Goal: Task Accomplishment & Management: Use online tool/utility

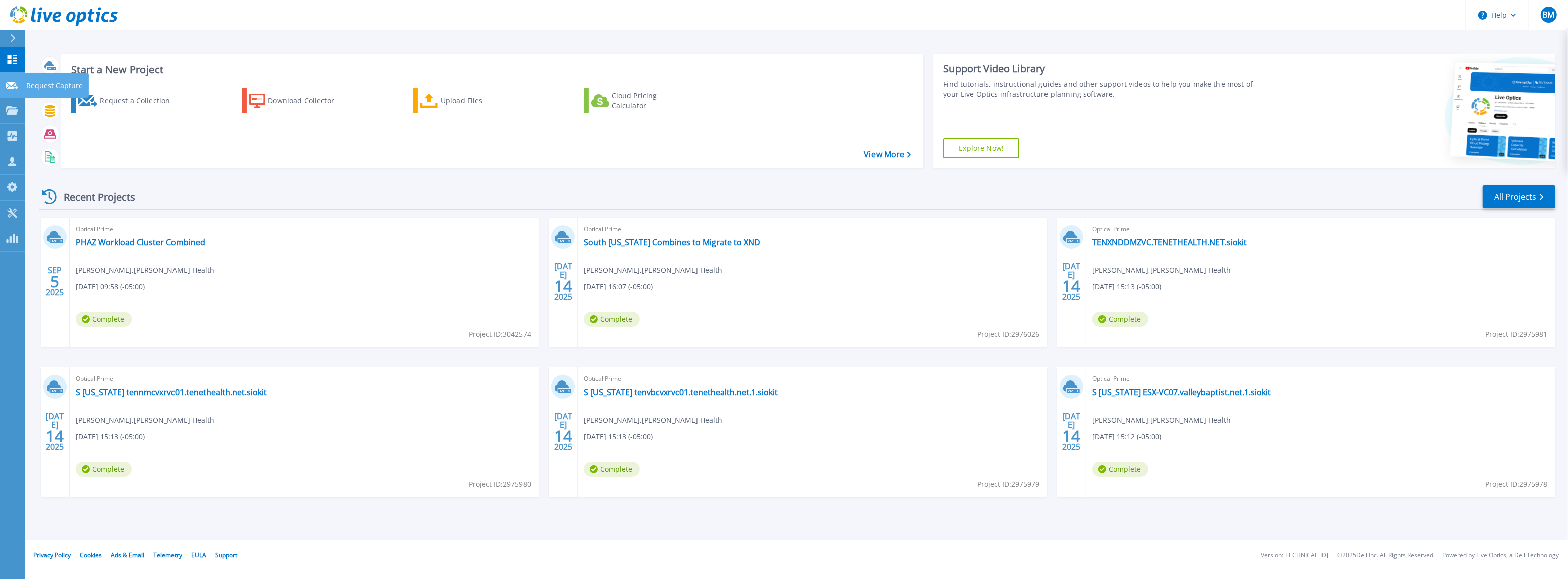
click at [20, 84] on link "Request Capture Request Capture" at bounding box center [12, 85] width 25 height 25
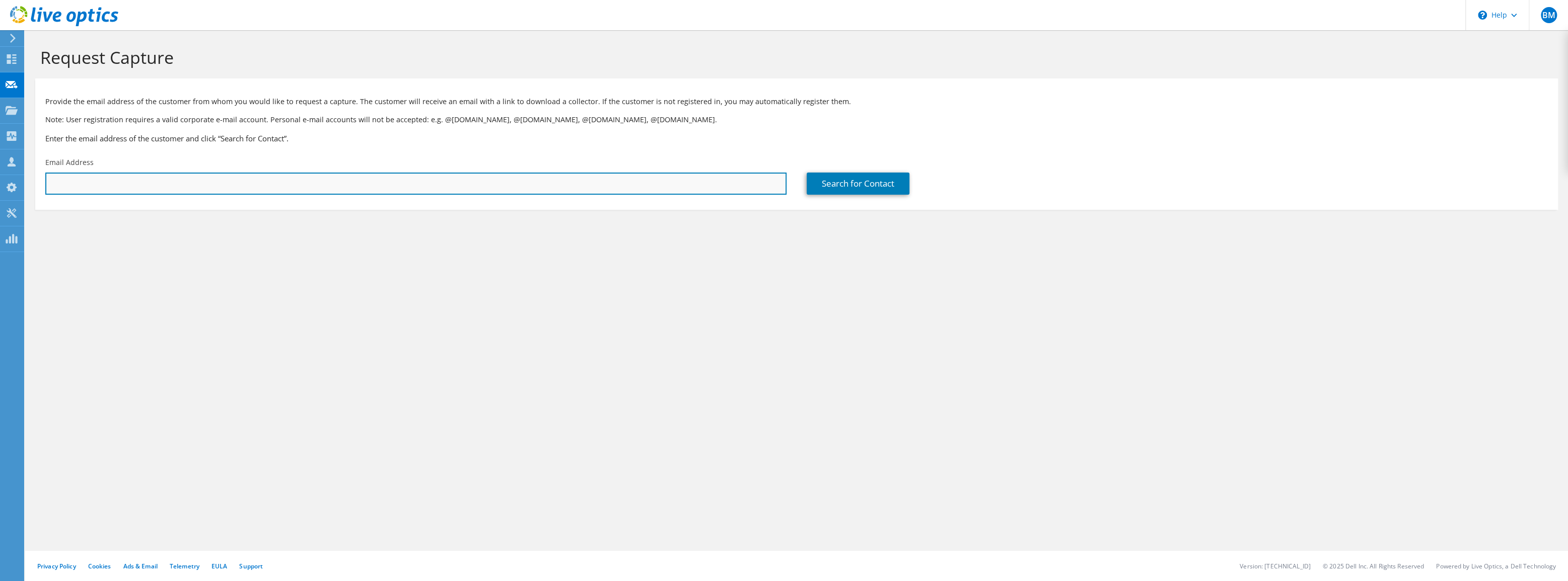
click at [214, 184] on input "text" at bounding box center [416, 183] width 741 height 22
drag, startPoint x: 214, startPoint y: 184, endPoint x: 205, endPoint y: 176, distance: 12.0
click at [214, 184] on input "text" at bounding box center [416, 183] width 741 height 22
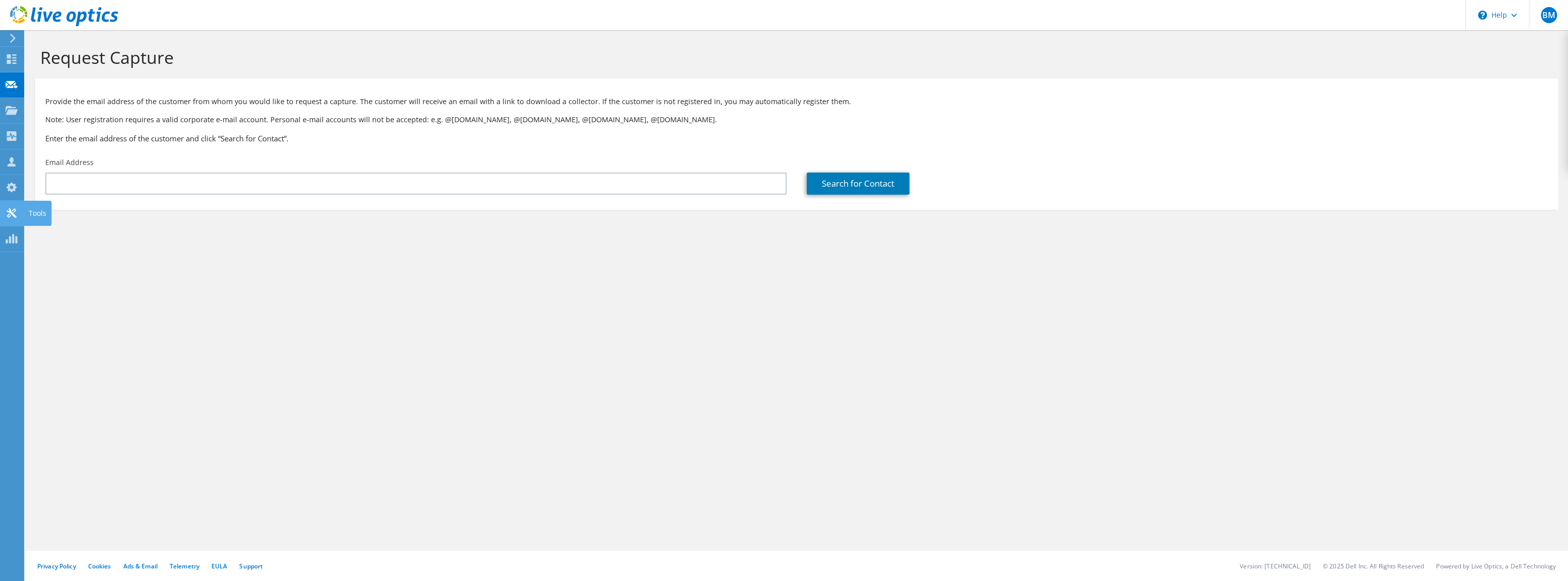
click at [10, 212] on use at bounding box center [11, 213] width 10 height 10
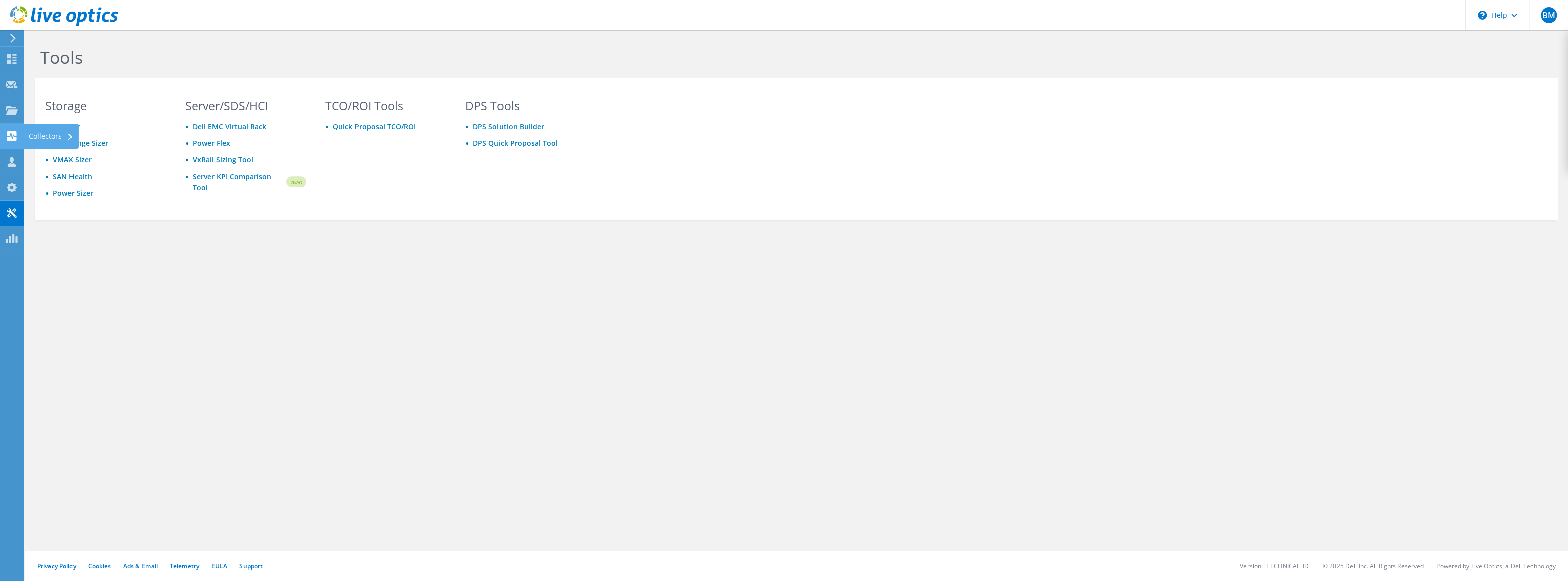
click at [15, 137] on use at bounding box center [12, 136] width 10 height 10
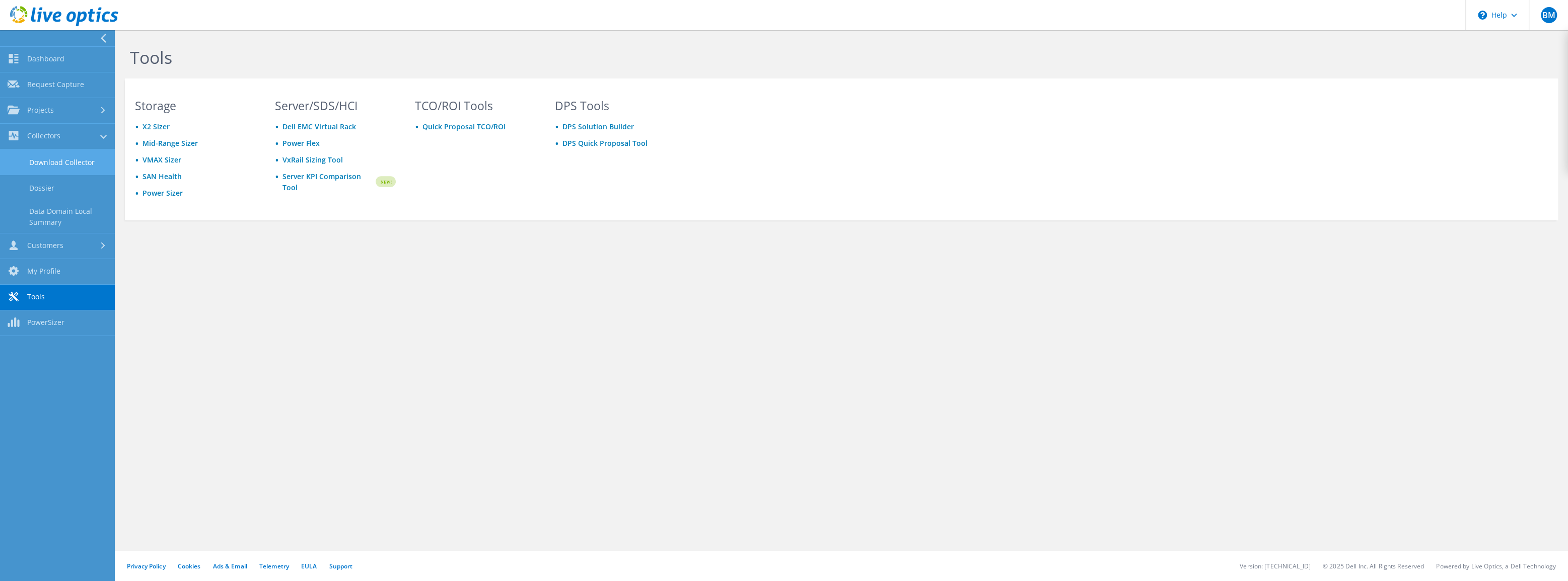
click at [71, 166] on link "Download Collector" at bounding box center [57, 162] width 115 height 26
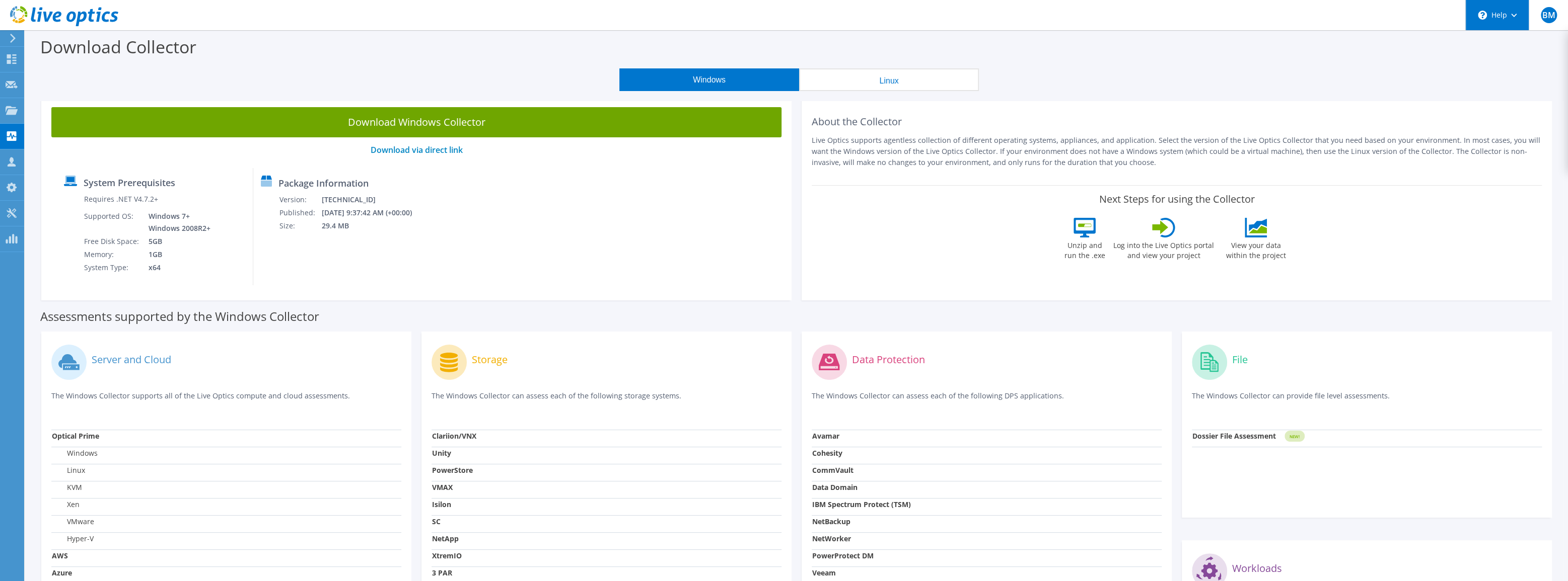
click at [1518, 20] on div "\n Help" at bounding box center [1497, 15] width 64 height 30
click at [1519, 43] on link "Explore Helpful Articles" at bounding box center [1521, 43] width 112 height 25
click at [1495, 14] on div "\n Help" at bounding box center [1497, 15] width 64 height 30
click at [1544, 21] on span "BM" at bounding box center [1549, 15] width 16 height 16
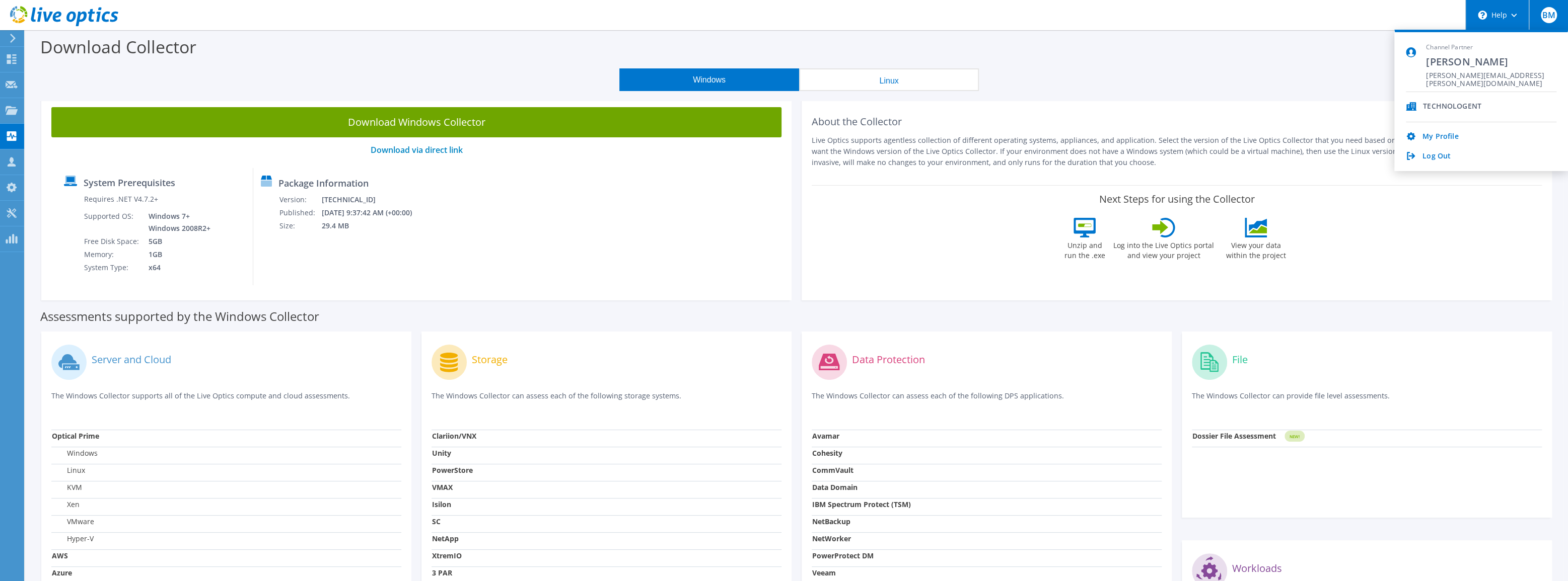
click at [1507, 12] on div "\n Help" at bounding box center [1497, 15] width 64 height 30
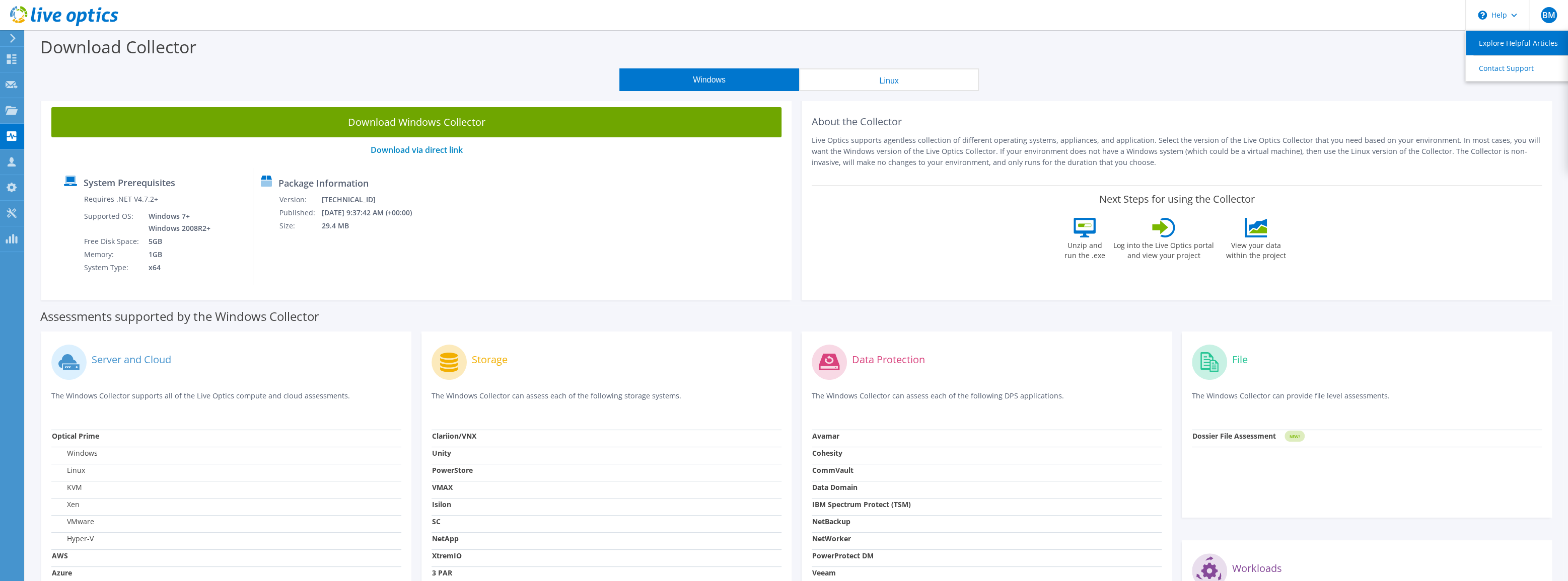
click at [1481, 39] on link "Explore Helpful Articles" at bounding box center [1521, 43] width 112 height 25
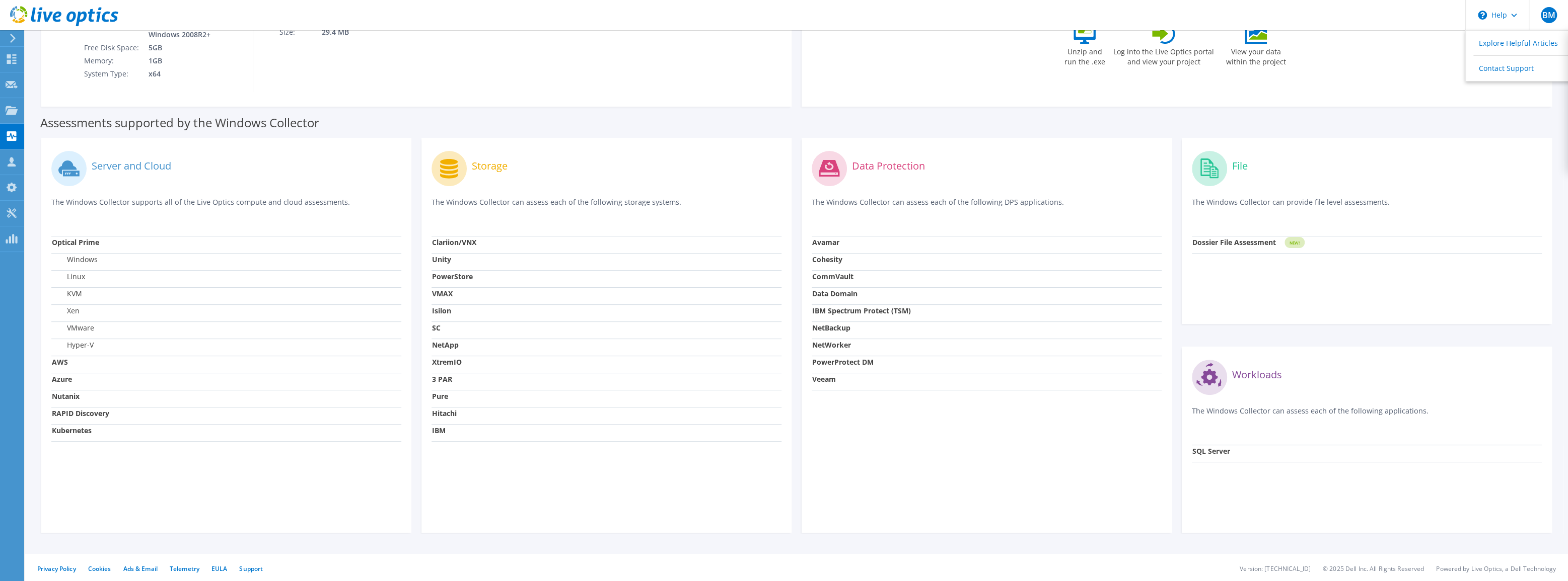
scroll to position [197, 0]
click at [254, 568] on link "Support" at bounding box center [251, 566] width 24 height 9
